Goal: Information Seeking & Learning: Learn about a topic

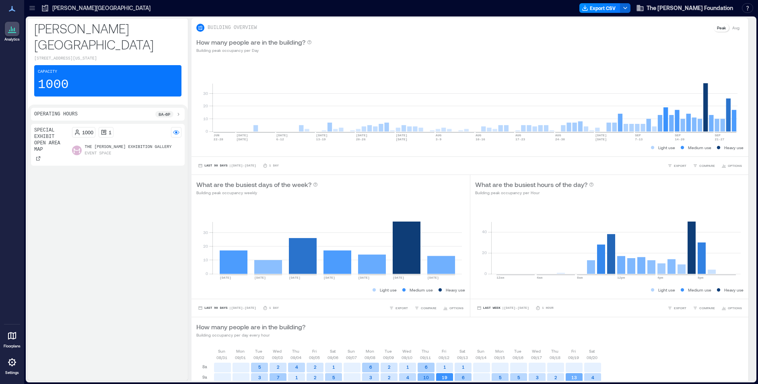
click at [118, 151] on p "The [PERSON_NAME] Exhibition Gallery" at bounding box center [128, 147] width 87 height 6
click at [17, 371] on p "Settings" at bounding box center [12, 373] width 14 height 5
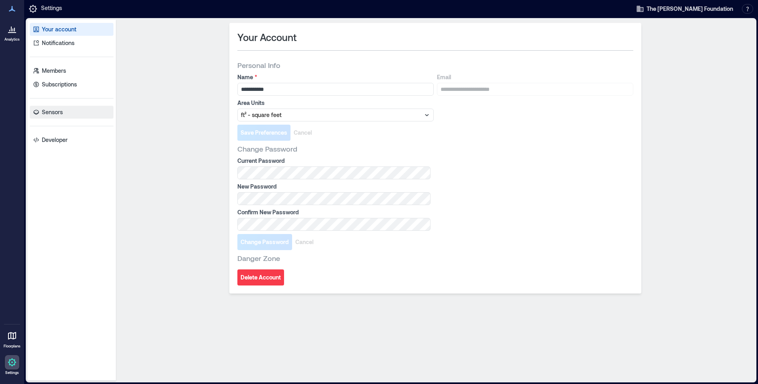
click at [54, 112] on p "Sensors" at bounding box center [52, 112] width 21 height 8
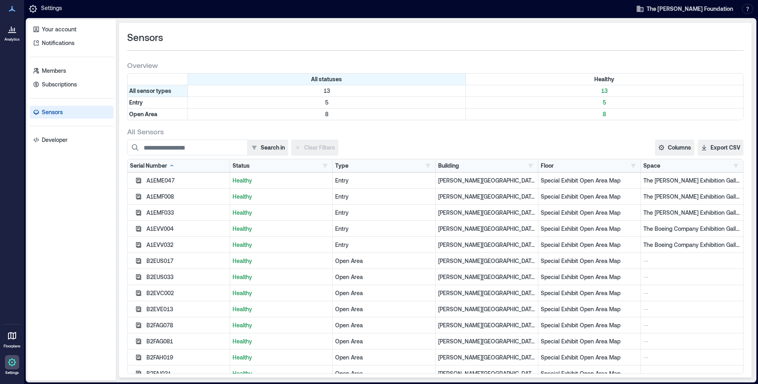
click at [15, 340] on icon at bounding box center [12, 336] width 10 height 10
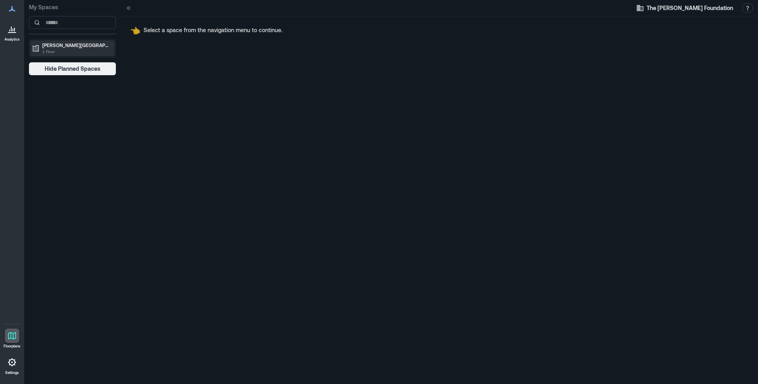
click at [85, 46] on p "[PERSON_NAME][GEOGRAPHIC_DATA]" at bounding box center [76, 45] width 68 height 6
click at [80, 65] on p "Special Exhibit Open Area Map" at bounding box center [74, 62] width 67 height 6
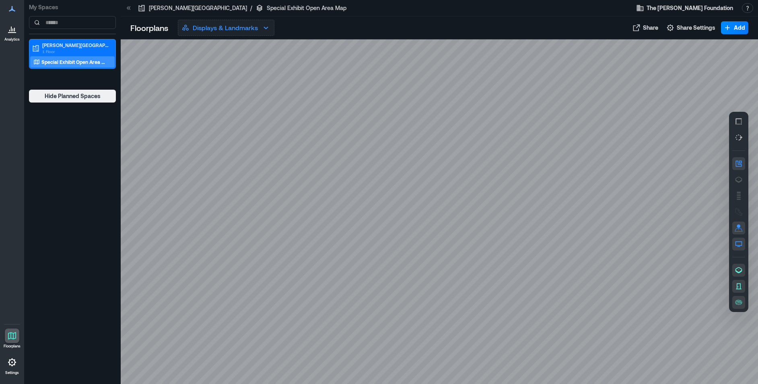
click at [262, 32] on icon "button" at bounding box center [266, 28] width 10 height 10
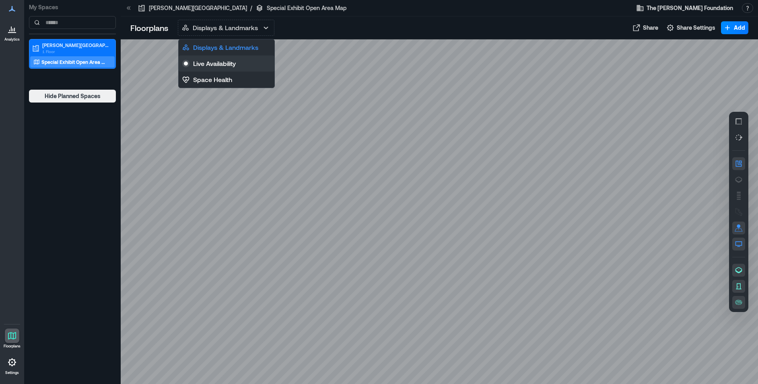
click at [237, 64] on button "Live Availability" at bounding box center [227, 64] width 96 height 16
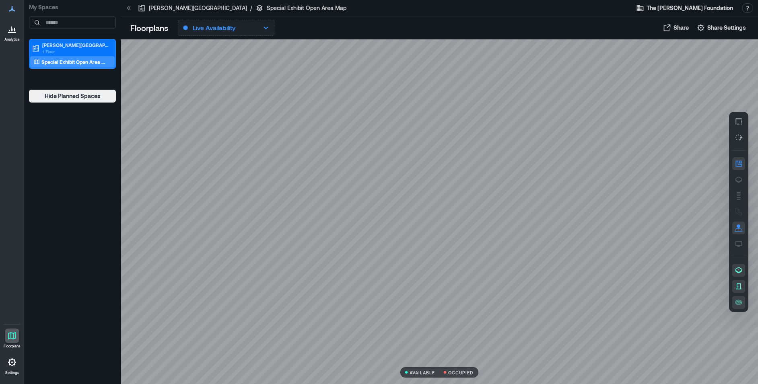
click at [253, 31] on button "Live Availability" at bounding box center [226, 28] width 97 height 16
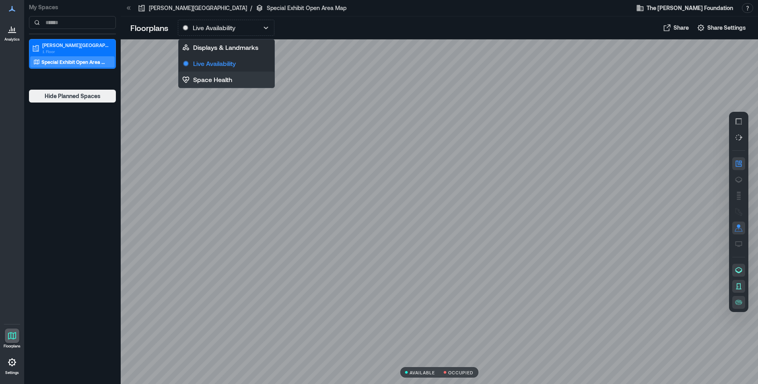
click at [229, 80] on p "Space Health" at bounding box center [212, 80] width 39 height 10
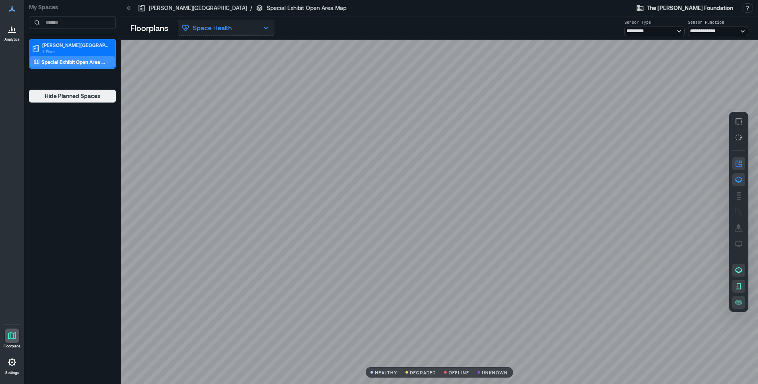
click at [243, 32] on button "Space Health" at bounding box center [226, 28] width 97 height 16
click at [408, 42] on div at bounding box center [439, 212] width 637 height 345
click at [241, 31] on button "Space Health" at bounding box center [226, 28] width 97 height 16
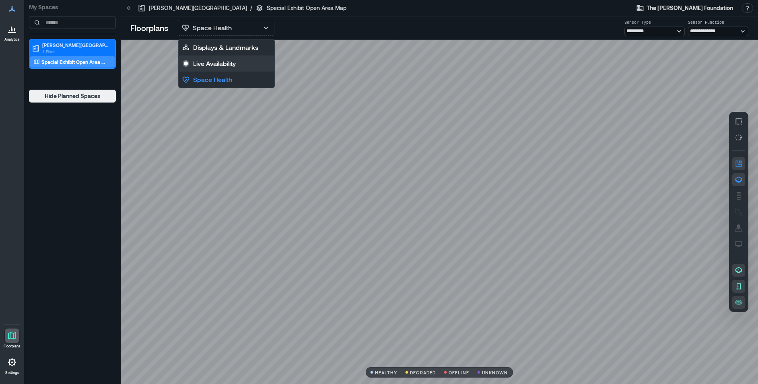
click at [224, 63] on p "Live Availability" at bounding box center [214, 64] width 43 height 10
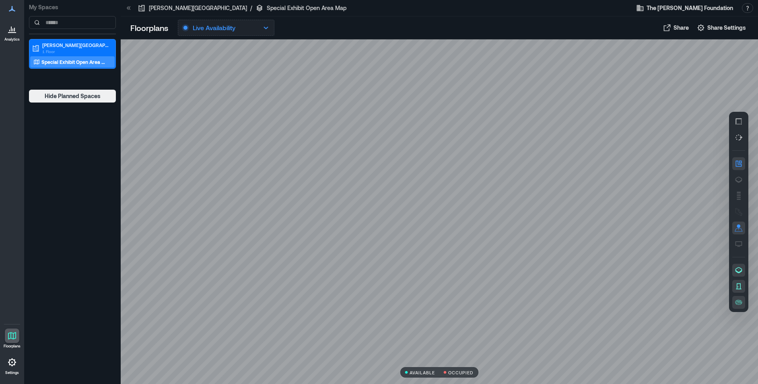
click at [238, 31] on button "Live Availability" at bounding box center [226, 28] width 97 height 16
click at [322, 34] on div "Live Availability Displays & Landmarks Live Availability Space Health" at bounding box center [414, 28] width 473 height 16
click at [669, 9] on span "The [PERSON_NAME] Foundation" at bounding box center [690, 8] width 87 height 8
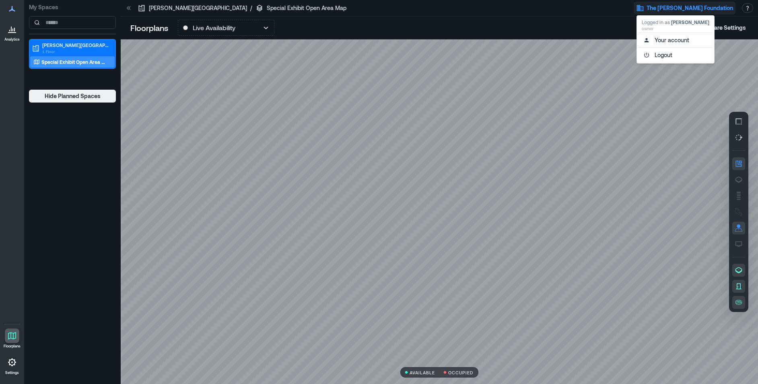
drag, startPoint x: 497, startPoint y: 45, endPoint x: 454, endPoint y: 62, distance: 46.5
click at [497, 45] on div at bounding box center [439, 211] width 637 height 345
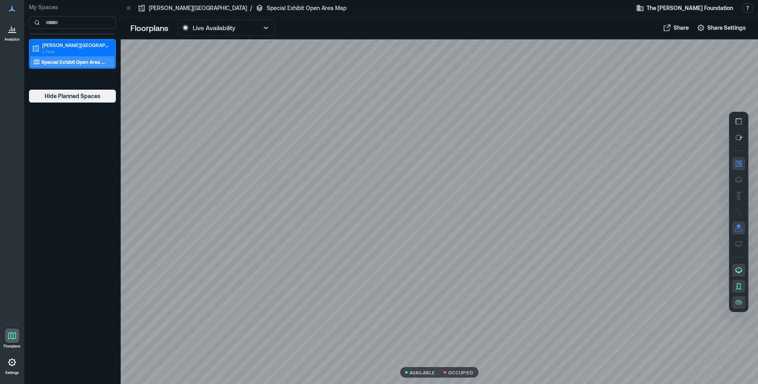
click at [14, 31] on icon at bounding box center [14, 30] width 1 height 4
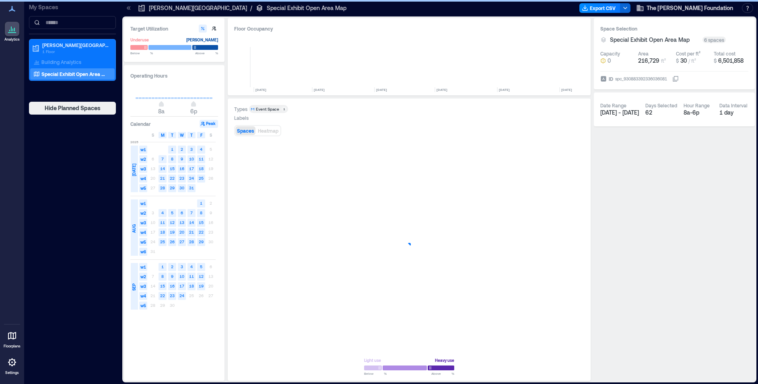
scroll to position [0, 2657]
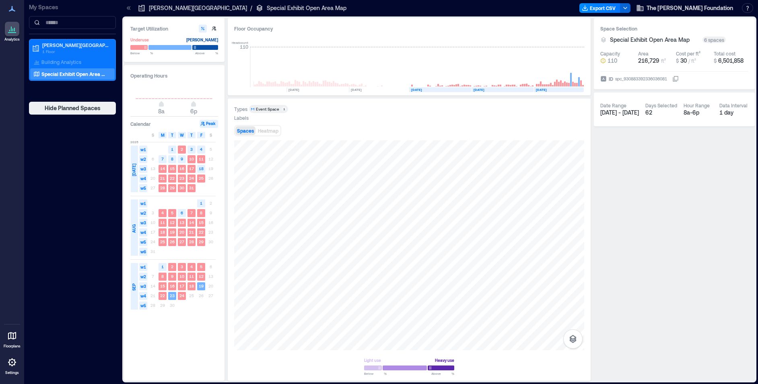
click at [64, 76] on p "Special Exhibit Open Area Map" at bounding box center [74, 74] width 67 height 6
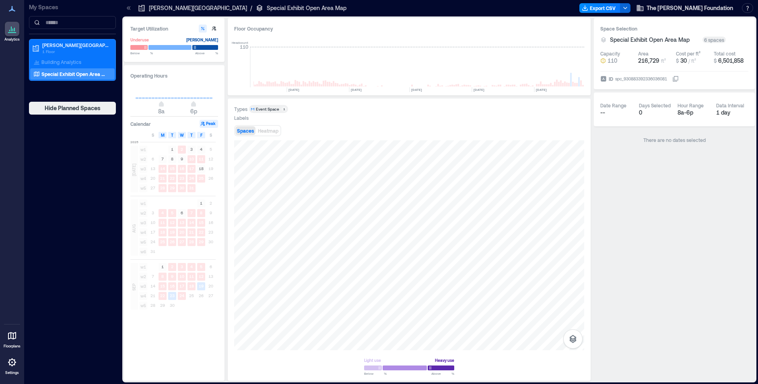
click at [11, 26] on icon at bounding box center [12, 29] width 10 height 10
click at [12, 336] on icon at bounding box center [12, 336] width 10 height 10
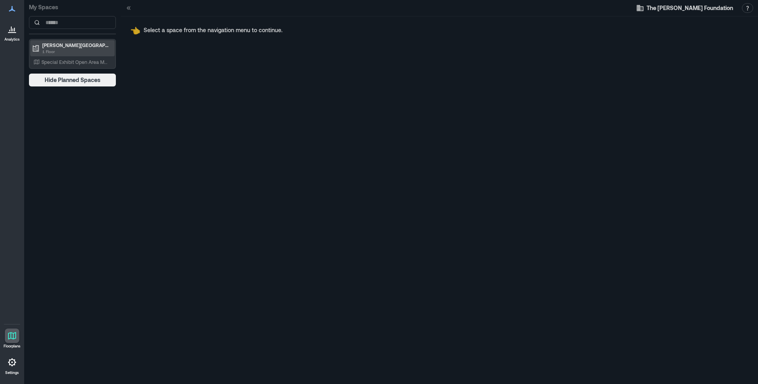
click at [87, 54] on p "1 Floor" at bounding box center [76, 51] width 68 height 6
click at [85, 50] on p "1 Floor" at bounding box center [76, 51] width 68 height 6
click at [75, 68] on div "[PERSON_NAME][GEOGRAPHIC_DATA] and Museum 1 Floor Special Exhibit Open Area Map" at bounding box center [72, 54] width 87 height 30
click at [77, 64] on p "Special Exhibit Open Area Map" at bounding box center [74, 62] width 67 height 6
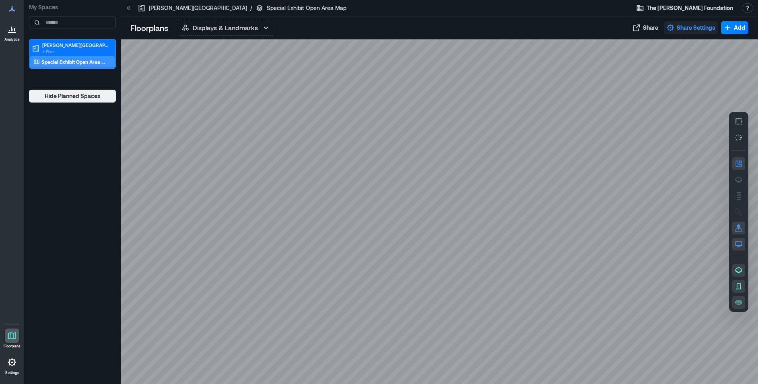
click at [688, 29] on span "Share Settings" at bounding box center [696, 28] width 39 height 8
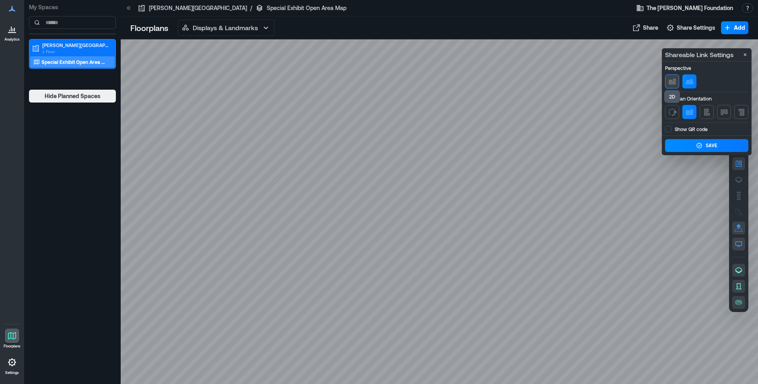
click at [674, 82] on icon "button" at bounding box center [672, 81] width 6 height 5
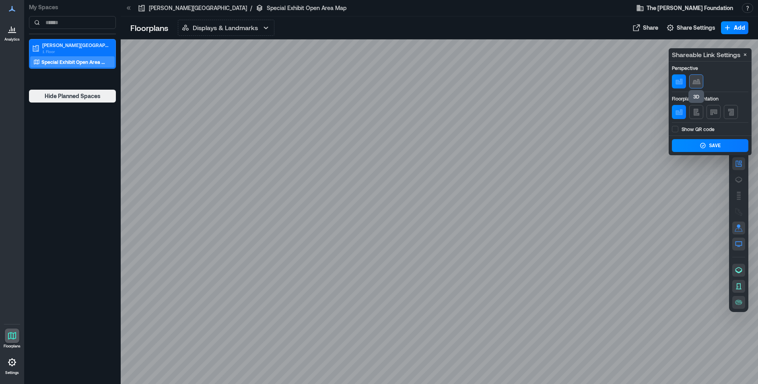
click at [696, 81] on icon "button" at bounding box center [697, 82] width 10 height 10
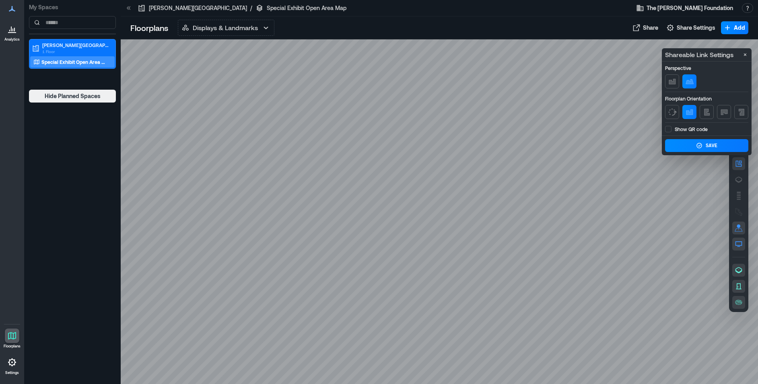
click at [605, 87] on div at bounding box center [439, 211] width 637 height 345
click at [701, 200] on div at bounding box center [439, 211] width 637 height 345
click at [669, 79] on icon "button" at bounding box center [673, 82] width 10 height 10
click at [747, 54] on icon "Close" at bounding box center [745, 55] width 6 height 6
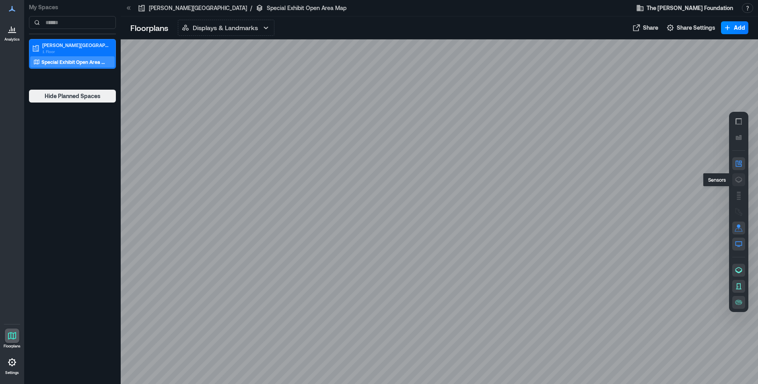
click at [740, 180] on icon "button" at bounding box center [739, 180] width 8 height 8
click at [739, 200] on rect "button" at bounding box center [739, 199] width 4 height 1
click at [741, 213] on icon "button" at bounding box center [739, 212] width 8 height 8
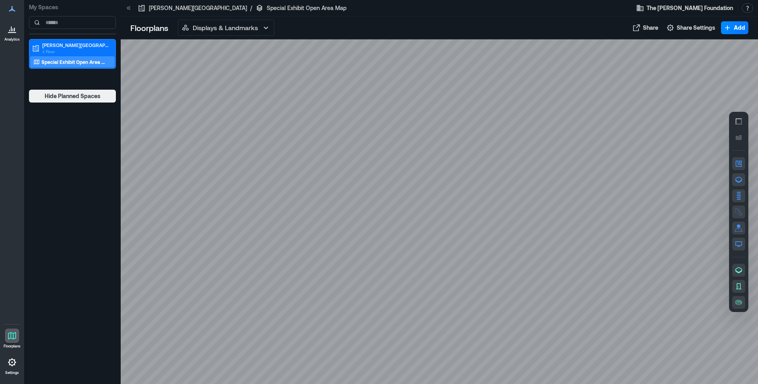
click at [13, 35] on div at bounding box center [12, 29] width 14 height 14
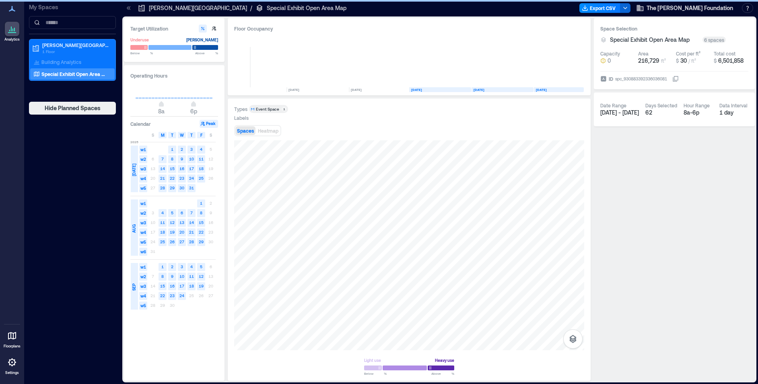
scroll to position [0, 2657]
click at [12, 11] on icon at bounding box center [12, 9] width 10 height 10
click at [12, 10] on icon at bounding box center [12, 9] width 6 height 6
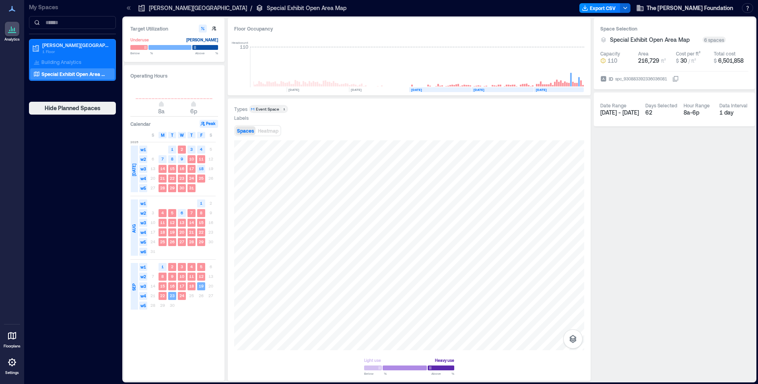
click at [54, 75] on p "Special Exhibit Open Area Map" at bounding box center [74, 74] width 67 height 6
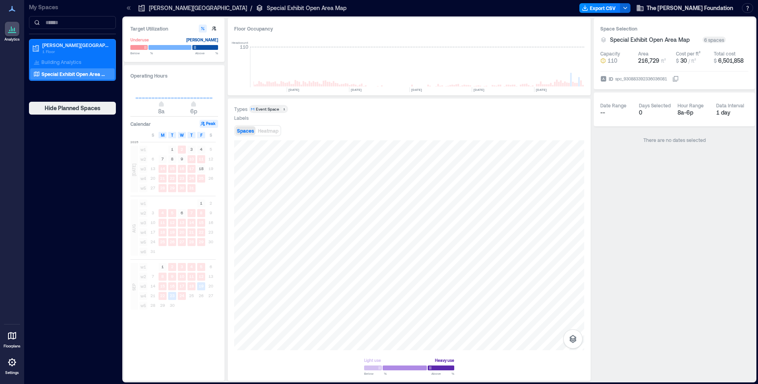
click at [52, 8] on p "My Spaces" at bounding box center [72, 7] width 87 height 8
click at [699, 11] on span "The [PERSON_NAME] Foundation" at bounding box center [690, 8] width 87 height 8
click at [675, 40] on button "Your account" at bounding box center [676, 40] width 74 height 13
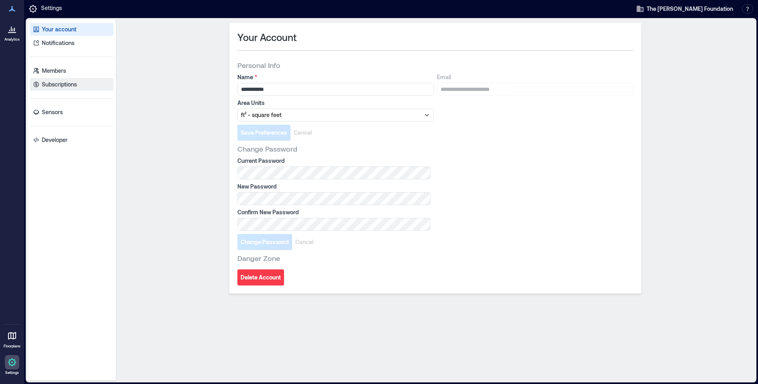
click at [56, 82] on p "Subscriptions" at bounding box center [59, 84] width 35 height 8
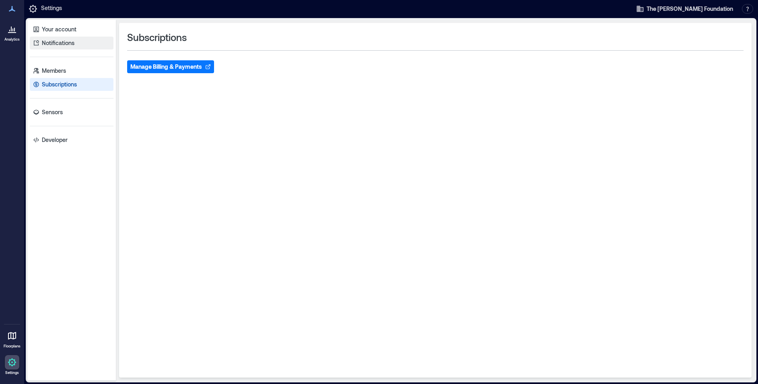
click at [59, 48] on link "Notifications" at bounding box center [72, 43] width 84 height 13
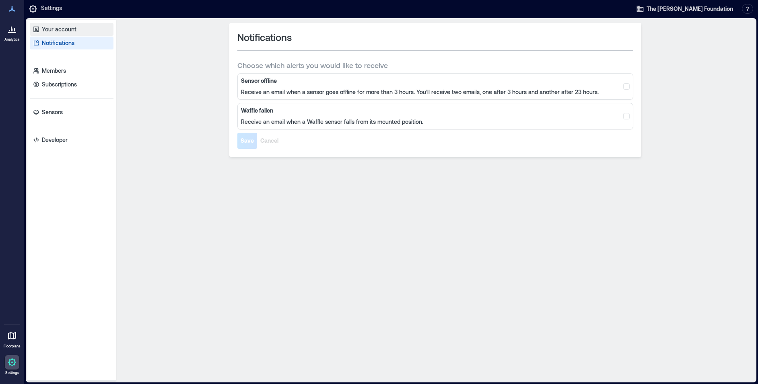
click at [58, 29] on p "Your account" at bounding box center [59, 29] width 35 height 8
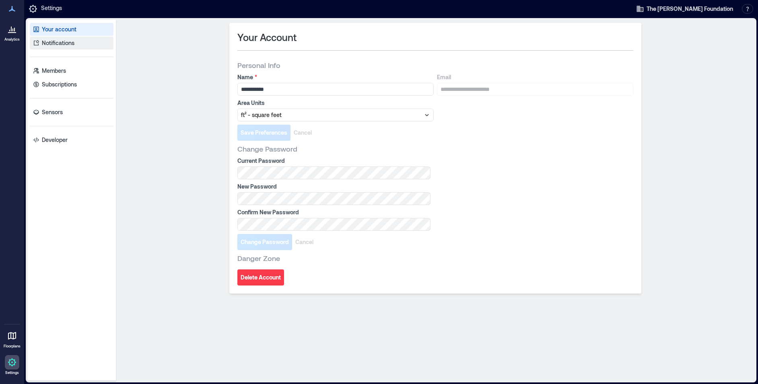
click at [57, 37] on link "Notifications" at bounding box center [72, 43] width 84 height 13
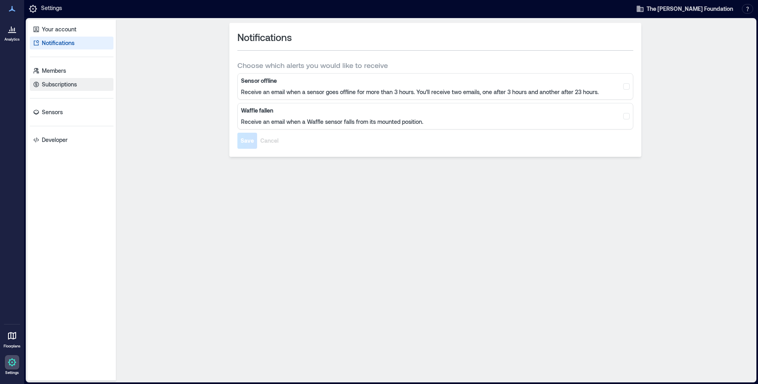
click at [63, 83] on p "Subscriptions" at bounding box center [59, 84] width 35 height 8
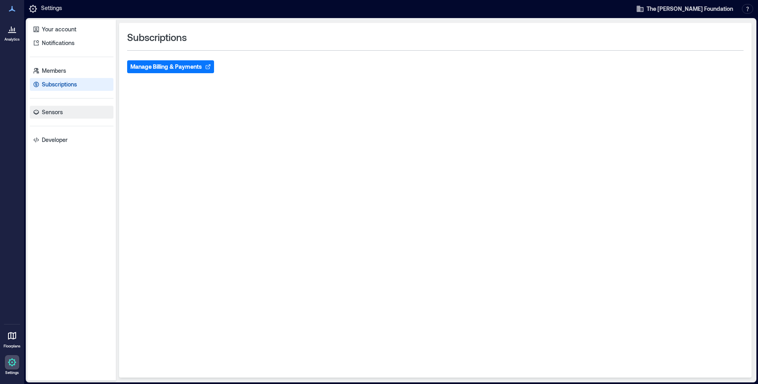
click at [60, 114] on p "Sensors" at bounding box center [52, 112] width 21 height 8
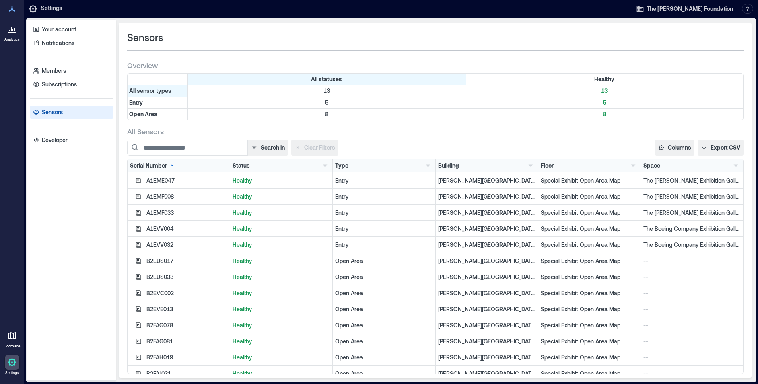
click at [10, 29] on icon at bounding box center [12, 29] width 10 height 10
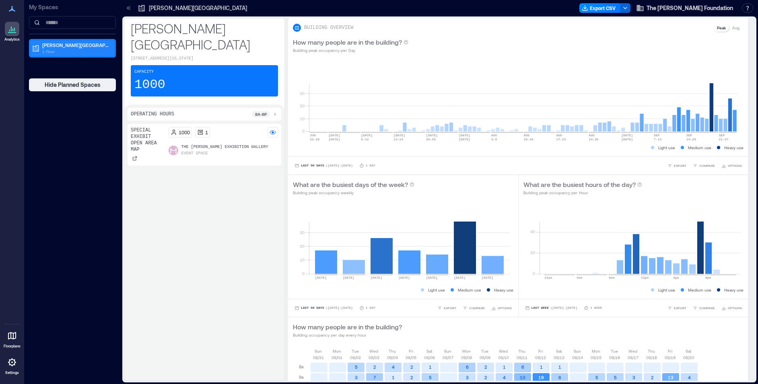
click at [74, 52] on p "1 Floor" at bounding box center [76, 51] width 68 height 6
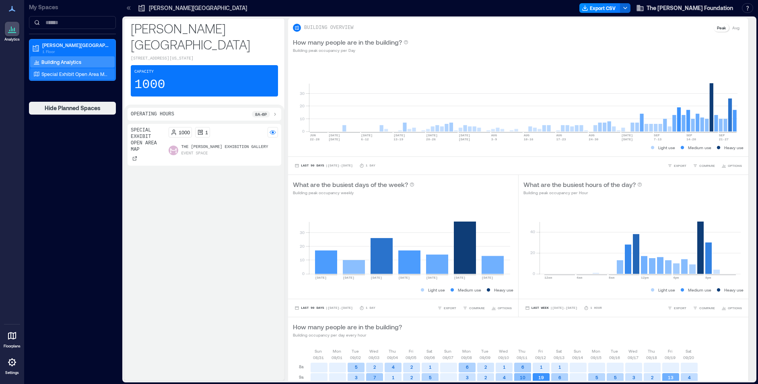
click at [75, 76] on p "Special Exhibit Open Area Map" at bounding box center [74, 74] width 67 height 6
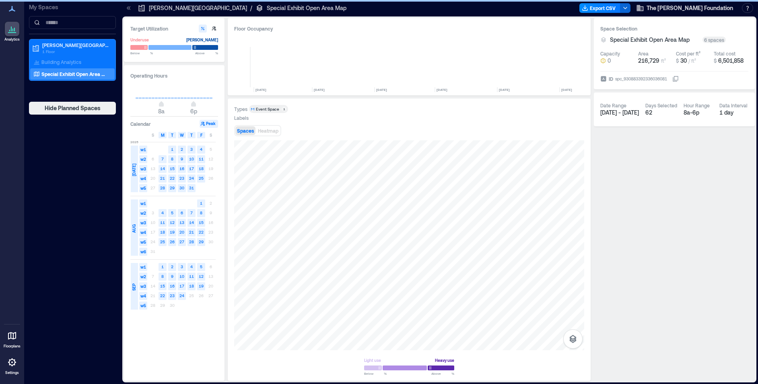
scroll to position [0, 2657]
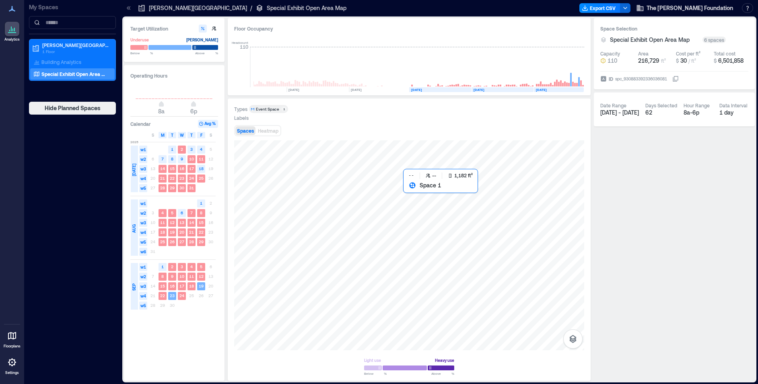
click at [447, 224] on div at bounding box center [409, 245] width 350 height 210
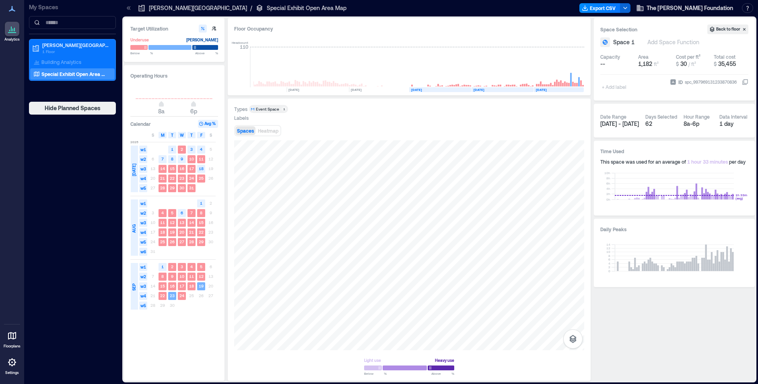
click at [419, 127] on div "Spaces Heatmap" at bounding box center [409, 131] width 350 height 16
click at [179, 8] on p "[PERSON_NAME][GEOGRAPHIC_DATA]" at bounding box center [198, 8] width 98 height 8
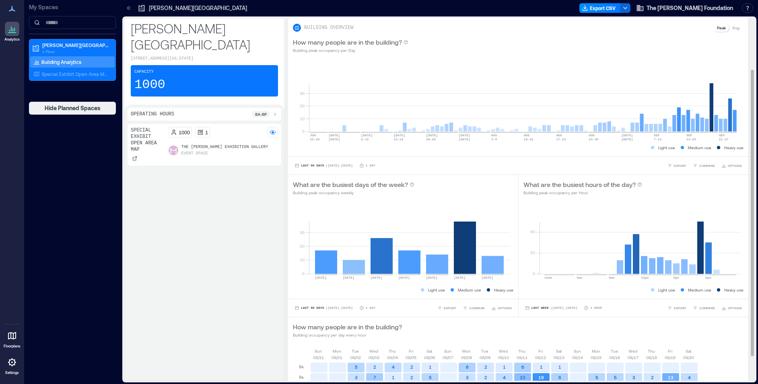
scroll to position [64, 0]
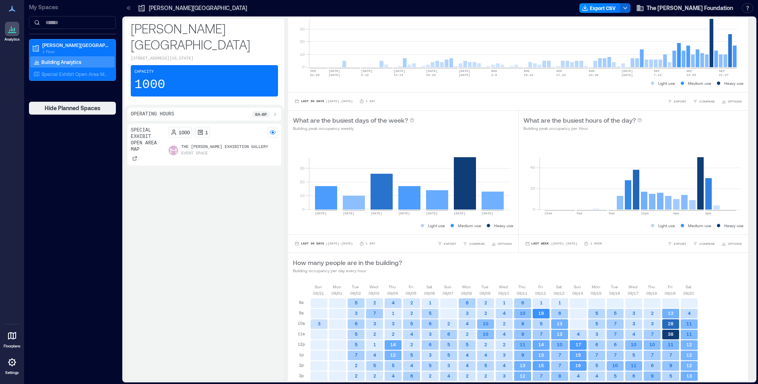
click at [222, 151] on p "The [PERSON_NAME] Exhibition Gallery" at bounding box center [225, 147] width 87 height 6
click at [219, 149] on p "The [PERSON_NAME] Exhibition Gallery" at bounding box center [225, 147] width 87 height 6
click at [134, 159] on icon at bounding box center [134, 158] width 5 height 5
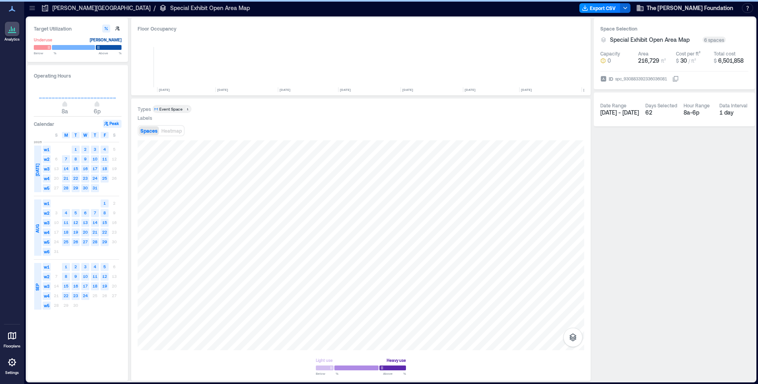
scroll to position [0, 2561]
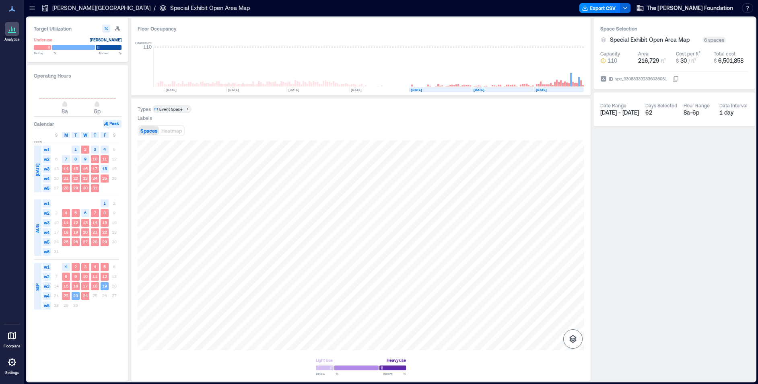
click at [572, 340] on icon "button" at bounding box center [572, 339] width 7 height 8
click at [575, 318] on icon "button" at bounding box center [572, 315] width 7 height 7
click at [578, 296] on div "Sensors" at bounding box center [572, 299] width 15 height 14
click at [182, 132] on span "Heatmap" at bounding box center [171, 131] width 21 height 6
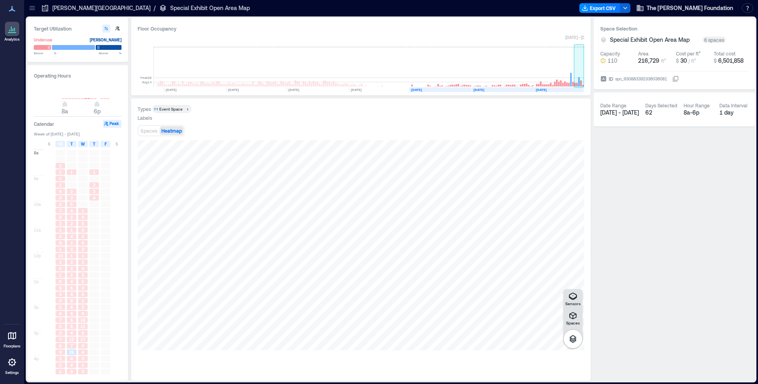
click at [581, 84] on rect at bounding box center [581, 83] width 2 height 6
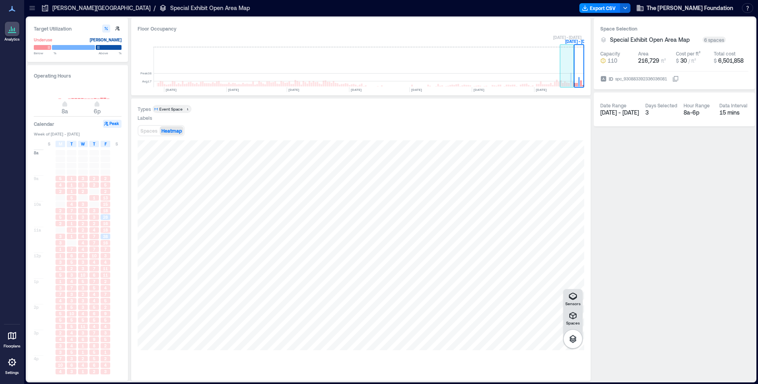
click at [566, 78] on rect at bounding box center [567, 67] width 14 height 40
click at [553, 79] on rect at bounding box center [553, 67] width 14 height 40
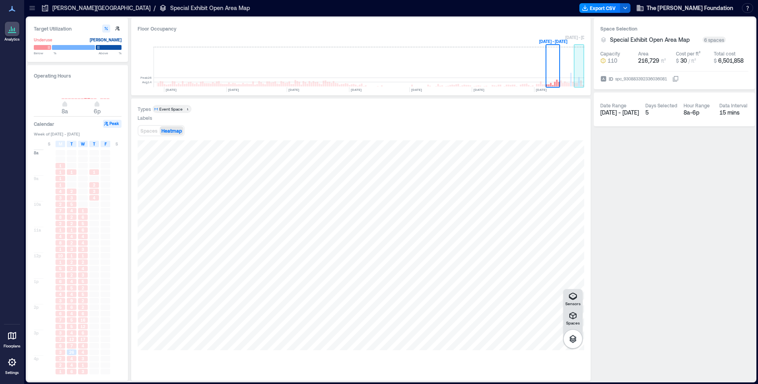
click at [576, 80] on rect at bounding box center [579, 67] width 10 height 40
click at [60, 171] on span "1" at bounding box center [60, 172] width 2 height 6
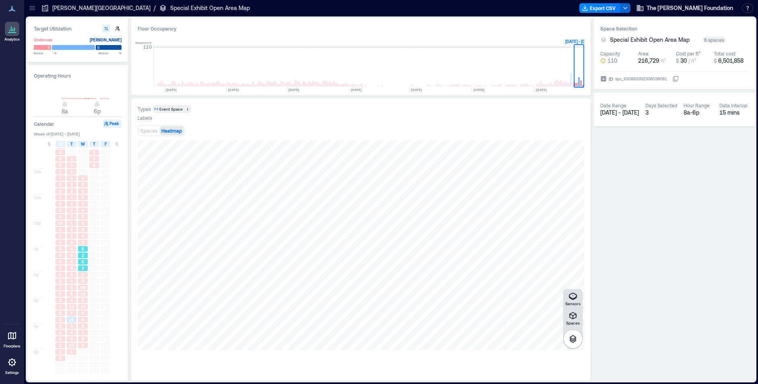
click at [85, 265] on div "5" at bounding box center [82, 262] width 11 height 6
click at [70, 270] on span "9" at bounding box center [71, 269] width 2 height 6
click at [59, 266] on span "3" at bounding box center [60, 269] width 2 height 6
click at [64, 279] on div "6" at bounding box center [61, 281] width 10 height 6
click at [83, 282] on span "6" at bounding box center [83, 281] width 2 height 6
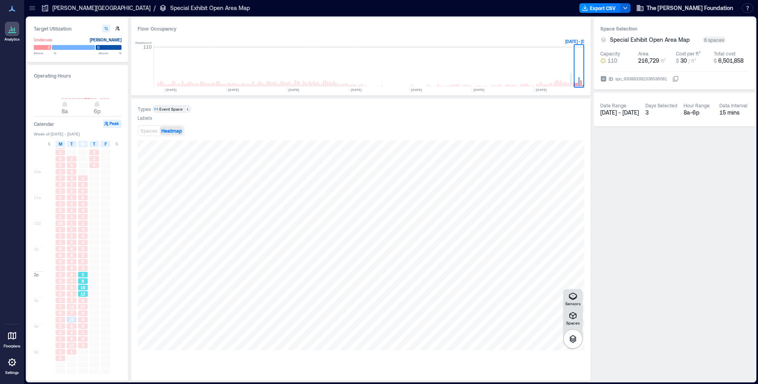
click at [83, 295] on span "12" at bounding box center [82, 294] width 5 height 6
click at [84, 301] on span "6" at bounding box center [83, 301] width 2 height 6
click at [72, 305] on span "12" at bounding box center [71, 307] width 5 height 6
click at [58, 311] on div "6" at bounding box center [61, 314] width 10 height 6
click at [72, 314] on span "7" at bounding box center [71, 314] width 2 height 6
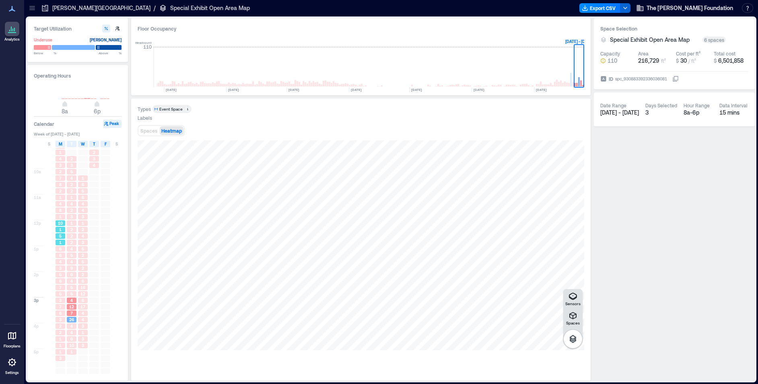
click at [61, 232] on span "1" at bounding box center [60, 230] width 2 height 6
click at [70, 335] on span "4" at bounding box center [71, 333] width 2 height 6
click at [69, 312] on div "7" at bounding box center [72, 314] width 10 height 6
click at [123, 0] on div "George W. Bush Library and Museum / Special Exhibit Open Area Map Export CSV Th…" at bounding box center [391, 8] width 734 height 17
